Goal: Task Accomplishment & Management: Manage account settings

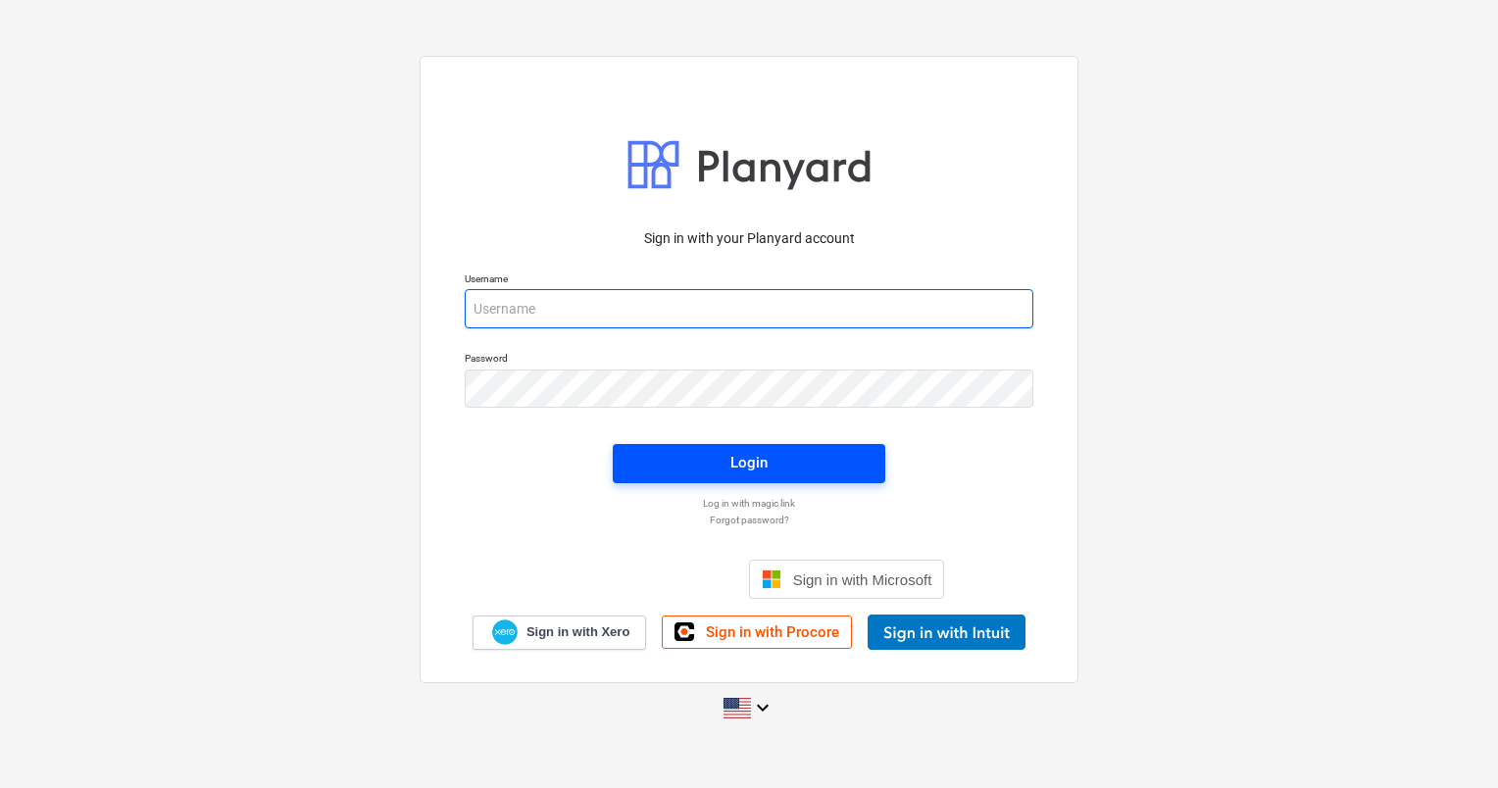
type input "[PERSON_NAME][EMAIL_ADDRESS][DOMAIN_NAME]"
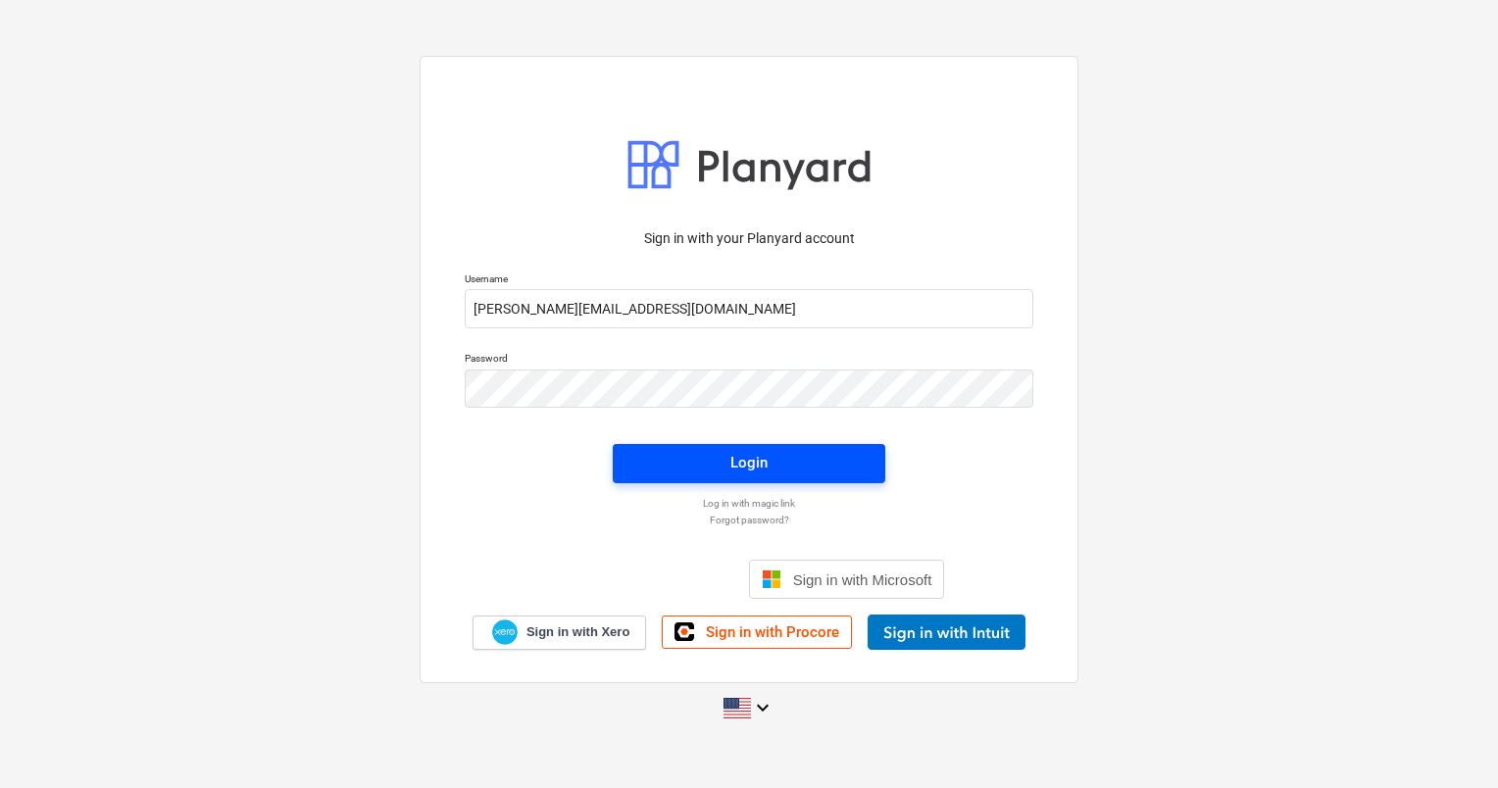
click at [747, 460] on div "Login" at bounding box center [748, 462] width 37 height 25
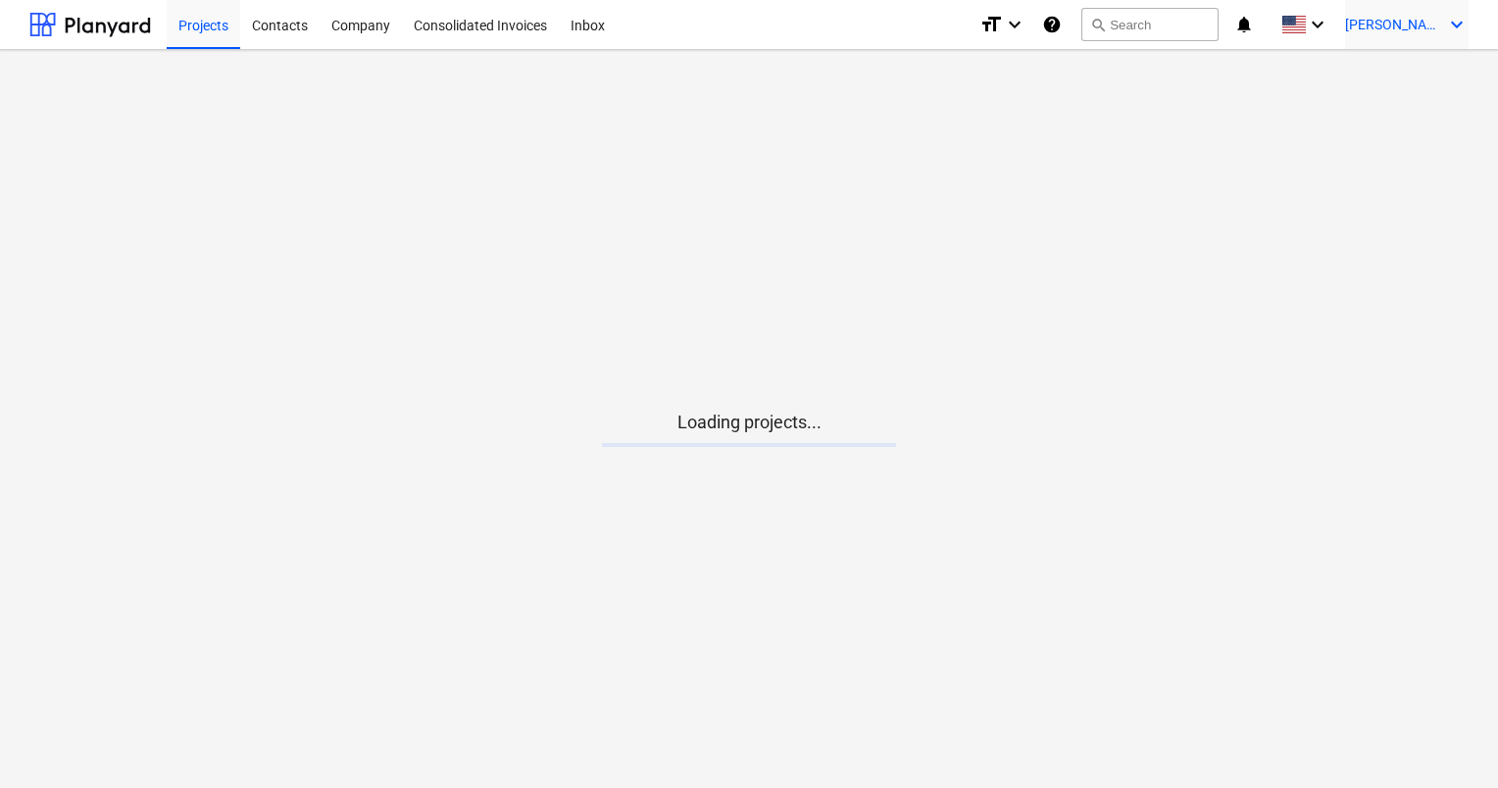
click at [1431, 27] on span "[PERSON_NAME]" at bounding box center [1394, 25] width 98 height 16
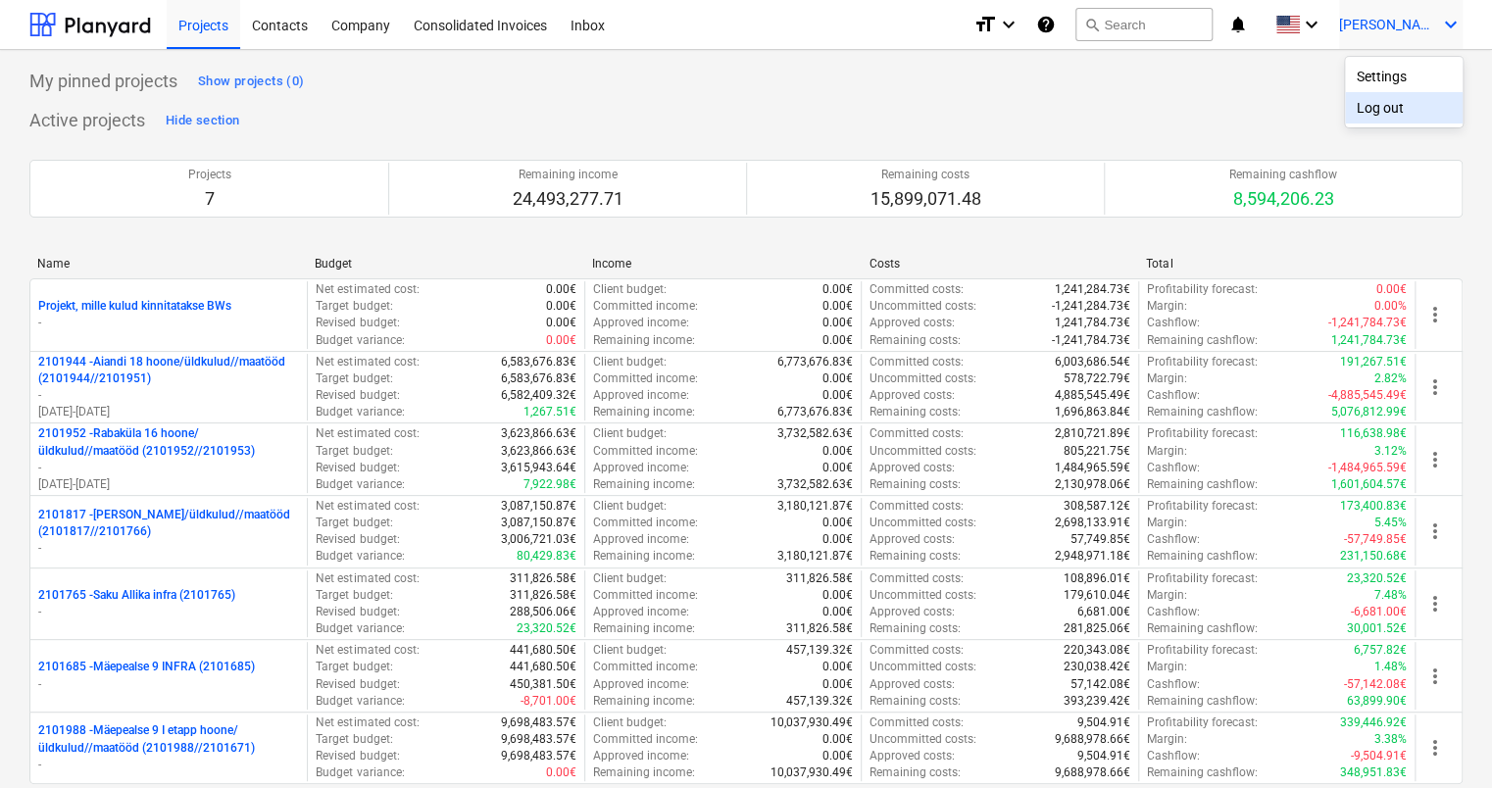
click at [1406, 100] on div "Log out" at bounding box center [1404, 107] width 118 height 31
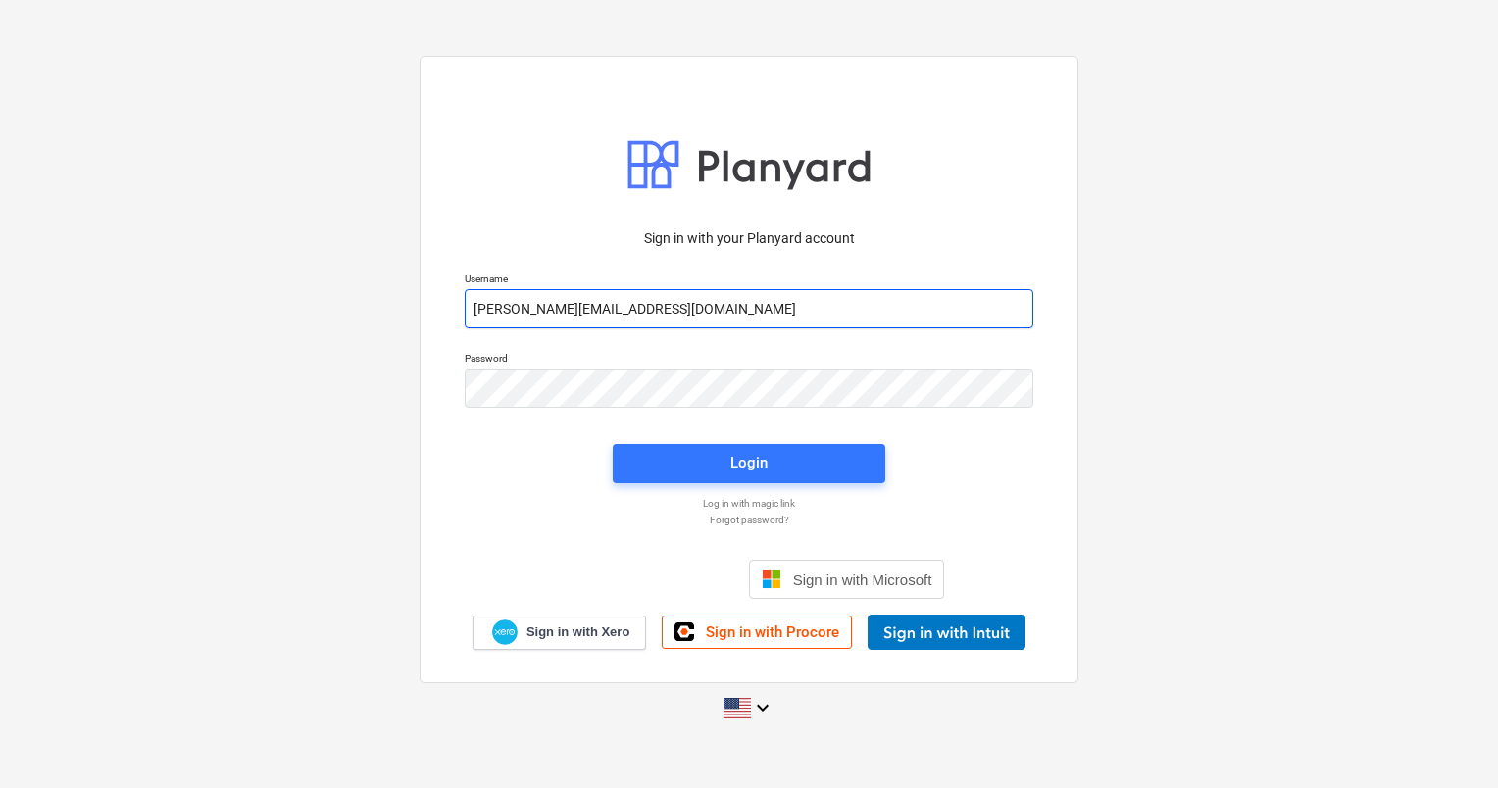
click at [691, 319] on input "[PERSON_NAME][EMAIL_ADDRESS][DOMAIN_NAME]" at bounding box center [749, 308] width 569 height 39
type input "[PERSON_NAME][EMAIL_ADDRESS][DOMAIN_NAME]"
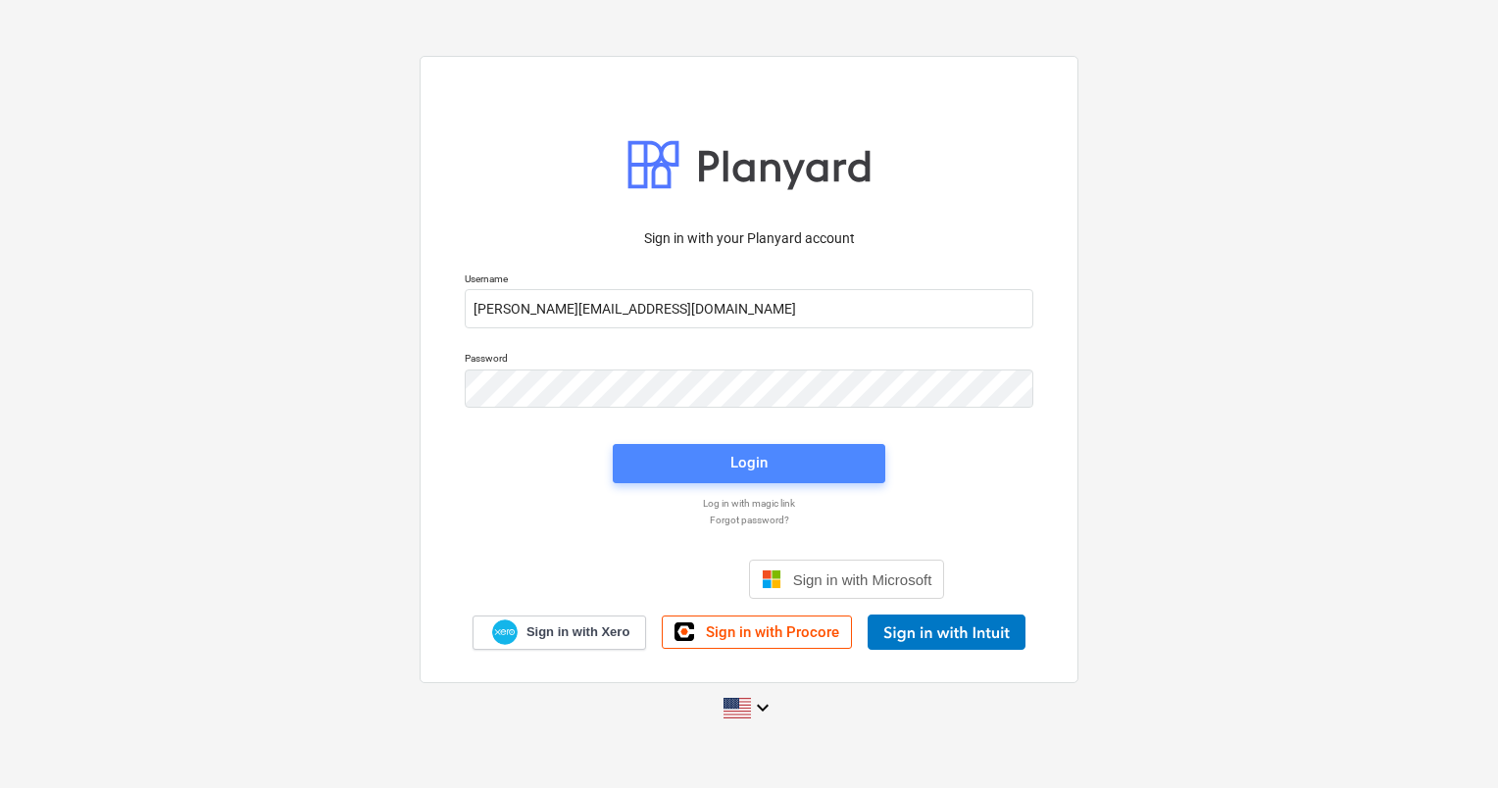
click at [756, 459] on div "Login" at bounding box center [748, 462] width 37 height 25
